Goal: Task Accomplishment & Management: Manage account settings

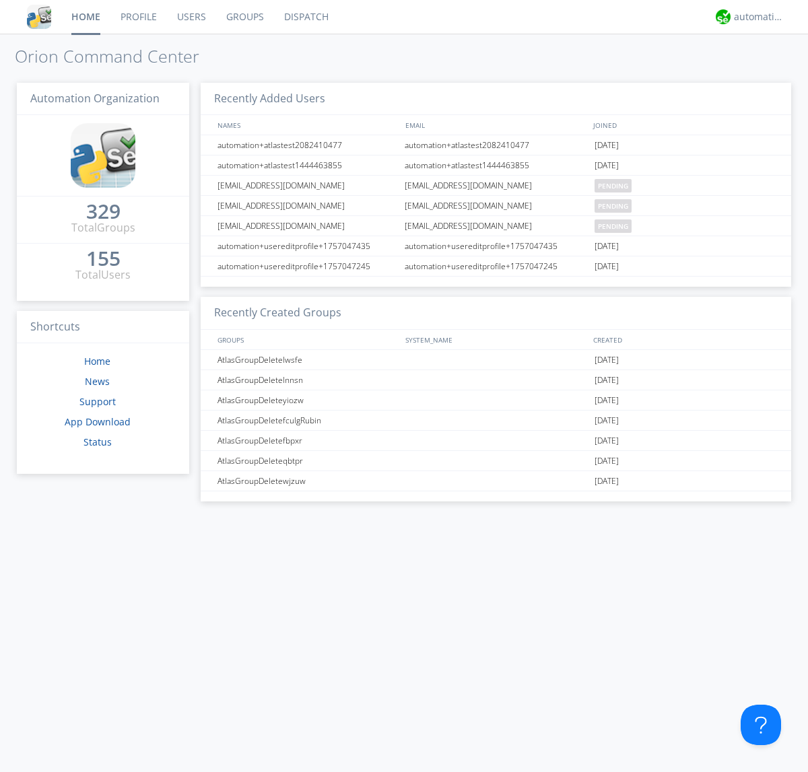
click at [191, 17] on link "Users" at bounding box center [191, 17] width 49 height 34
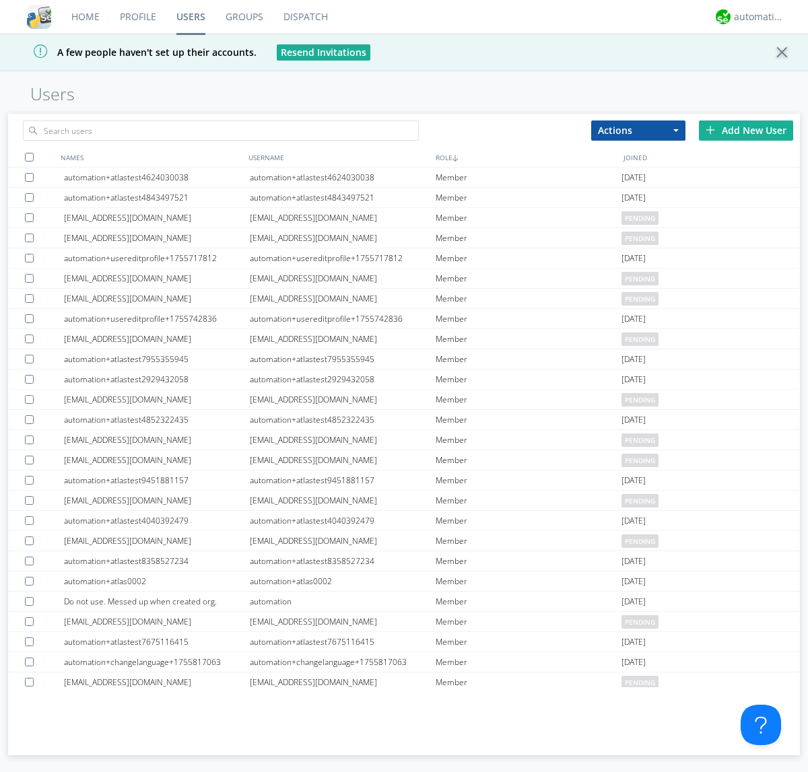
click at [746, 130] on div "Add New User" at bounding box center [746, 131] width 94 height 20
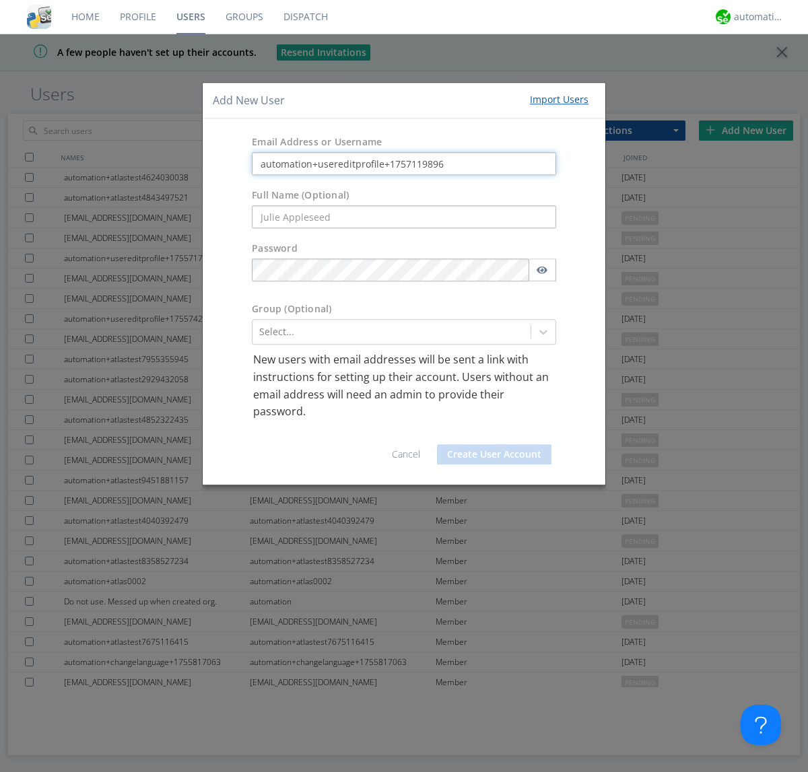
type input "automation+usereditprofile+1757119896"
click at [494, 454] on button "Create User Account" at bounding box center [494, 454] width 114 height 20
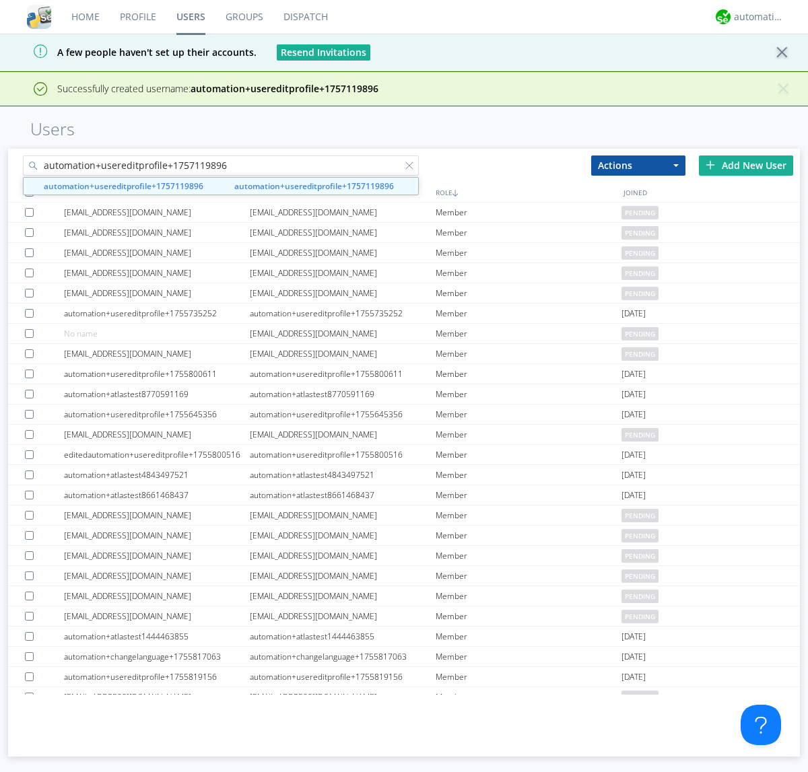
type input "automation+usereditprofile+1757119896"
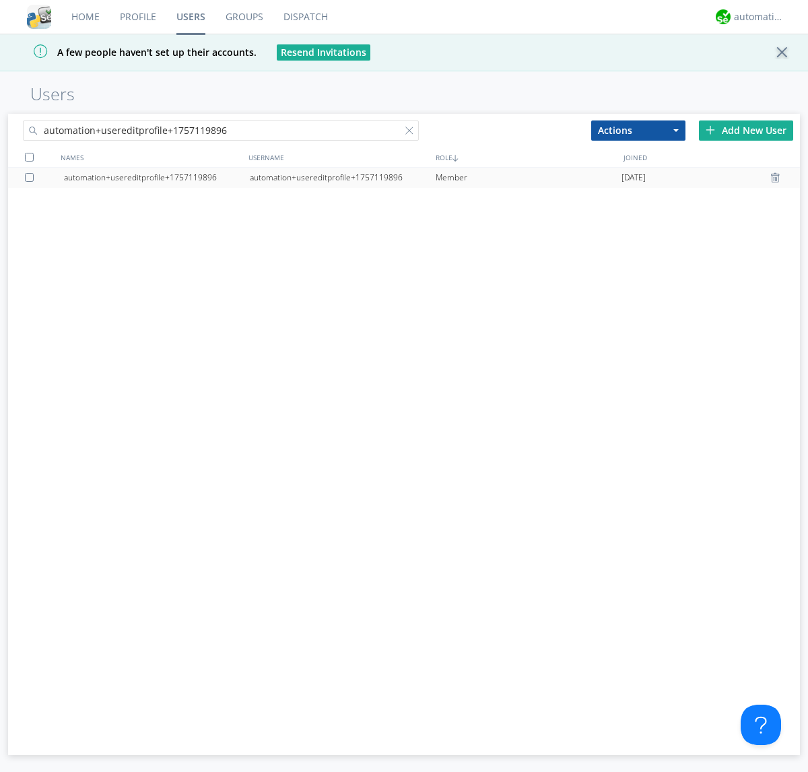
click at [342, 177] on div "automation+usereditprofile+1757119896" at bounding box center [343, 178] width 186 height 20
